Goal: Task Accomplishment & Management: Use online tool/utility

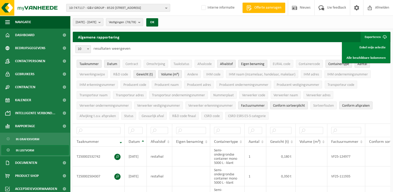
click at [126, 7] on span "10-747117 - G&V GROUP - 8520 KUURNE, HARELBEEKSESTRAAT 120" at bounding box center [116, 8] width 94 height 8
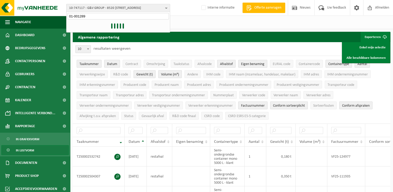
type input "01-001289"
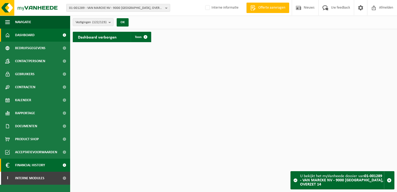
click at [40, 166] on span "Financial History" at bounding box center [30, 165] width 30 height 13
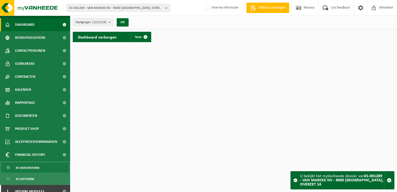
scroll to position [16, 0]
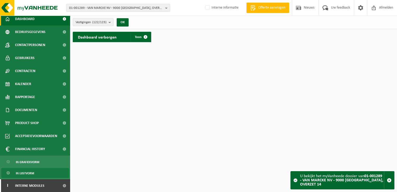
click at [29, 173] on span "In lijstvorm" at bounding box center [25, 173] width 18 height 10
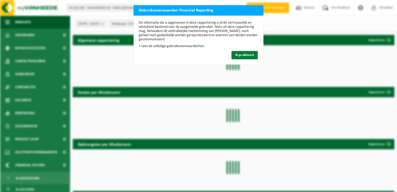
click at [241, 54] on span "Ik ga akkoord" at bounding box center [245, 54] width 18 height 3
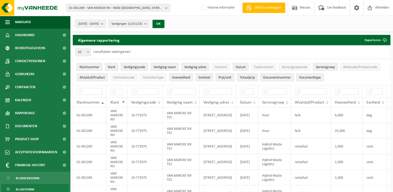
click at [106, 27] on b "submit" at bounding box center [103, 23] width 5 height 7
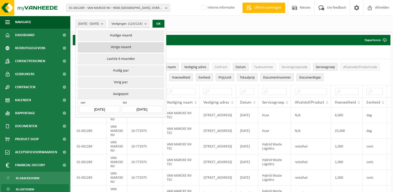
click at [128, 47] on button "Vorige maand" at bounding box center [121, 47] width 86 height 10
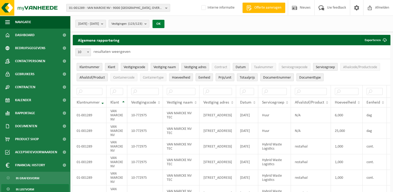
click at [165, 24] on button "OK" at bounding box center [159, 24] width 12 height 8
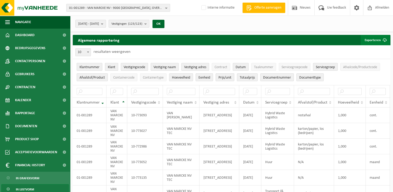
click at [368, 39] on button "Exporteren" at bounding box center [375, 40] width 29 height 10
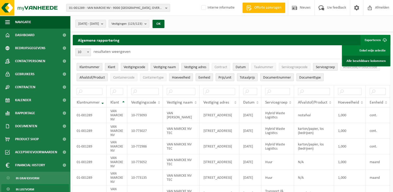
click at [366, 60] on link "Alle beschikbare kolommen" at bounding box center [366, 61] width 47 height 10
click at [386, 7] on span "Afmelden" at bounding box center [382, 7] width 17 height 15
